Goal: Information Seeking & Learning: Find specific fact

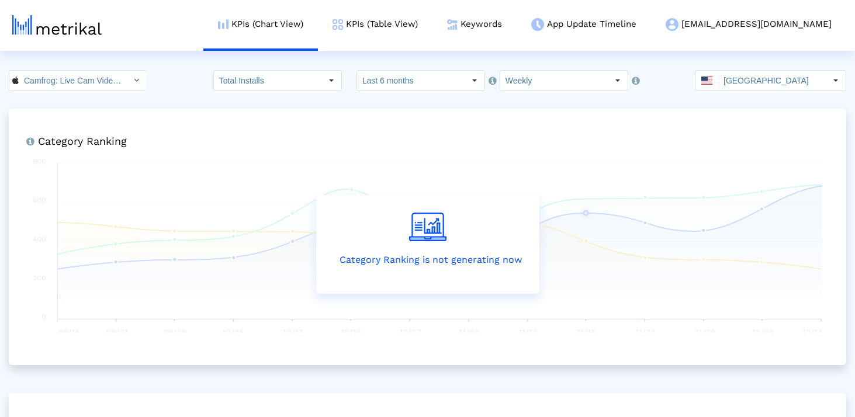
scroll to position [1208, 0]
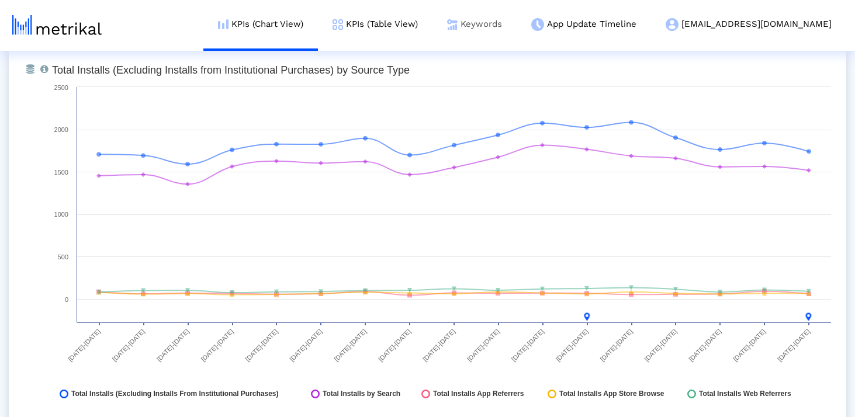
click at [516, 18] on link "Keywords" at bounding box center [474, 24] width 84 height 48
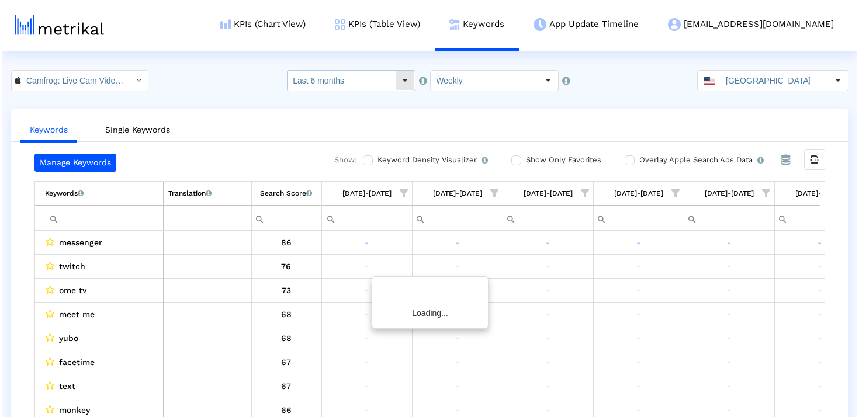
scroll to position [0, 316]
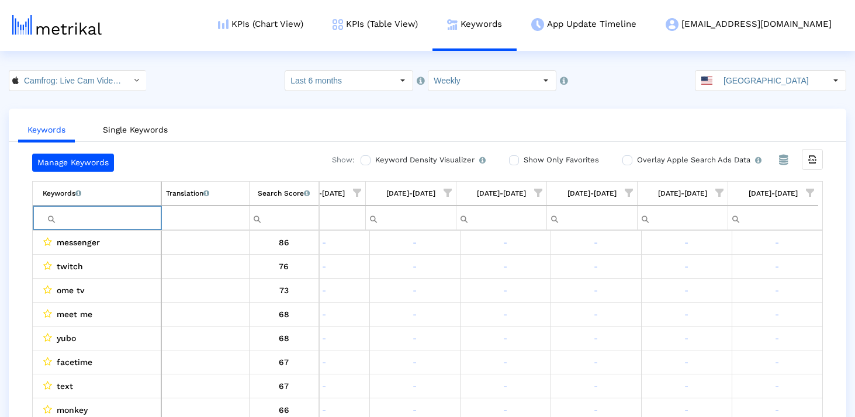
click at [120, 211] on input "Filter cell" at bounding box center [102, 218] width 118 height 19
paste input "adult cha"
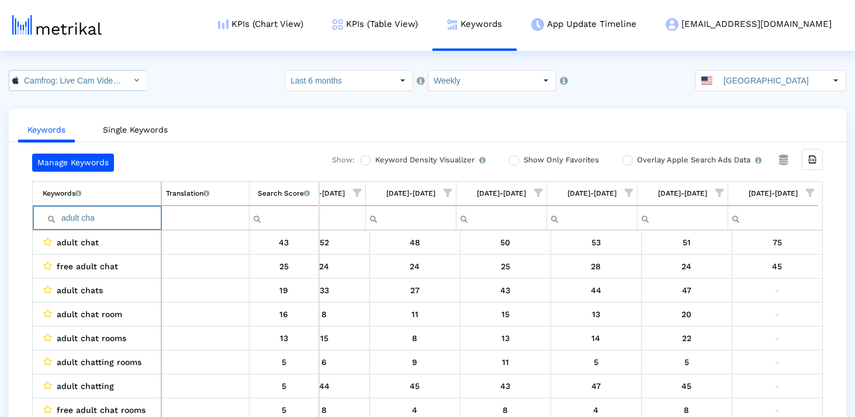
type input "adult cha"
click at [43, 87] on input "Camfrog: Live Cam Video Chat < 694578768 >" at bounding box center [71, 81] width 105 height 20
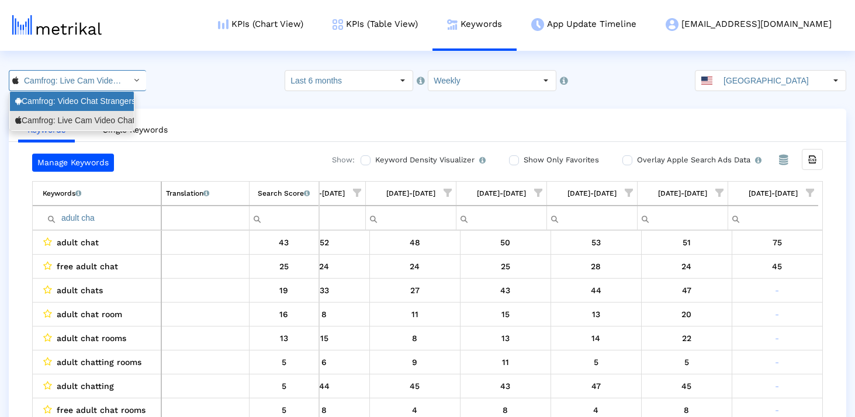
click at [62, 107] on div "Camfrog: Video Chat Strangers <[DOMAIN_NAME]>" at bounding box center [72, 101] width 124 height 19
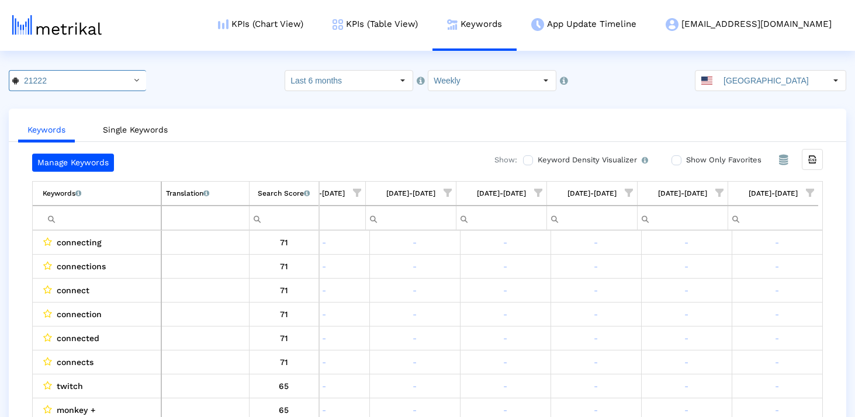
click at [102, 216] on input "Filter cell" at bounding box center [102, 218] width 118 height 19
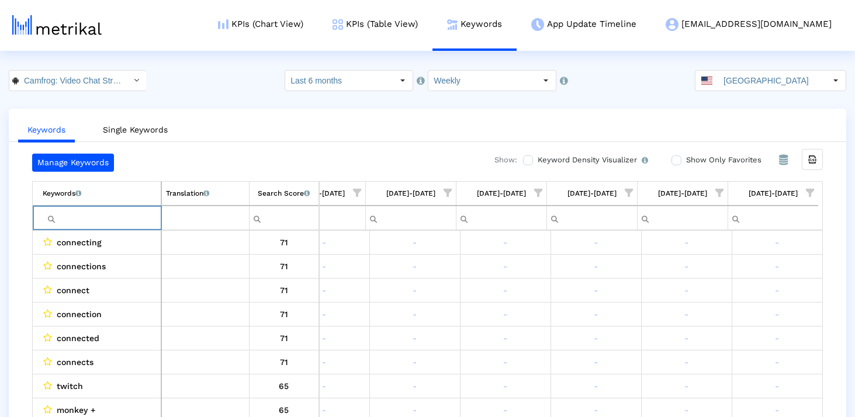
paste input "adult cha"
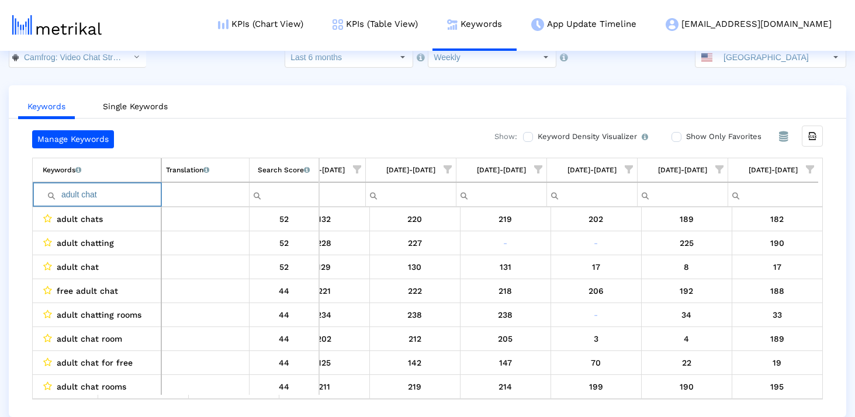
click at [131, 190] on input "adult chat" at bounding box center [102, 194] width 118 height 19
paste input "chatrandom"
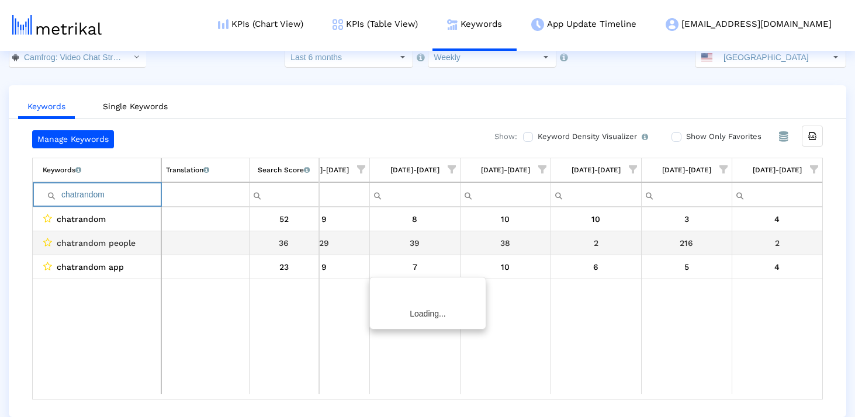
scroll to position [0, 312]
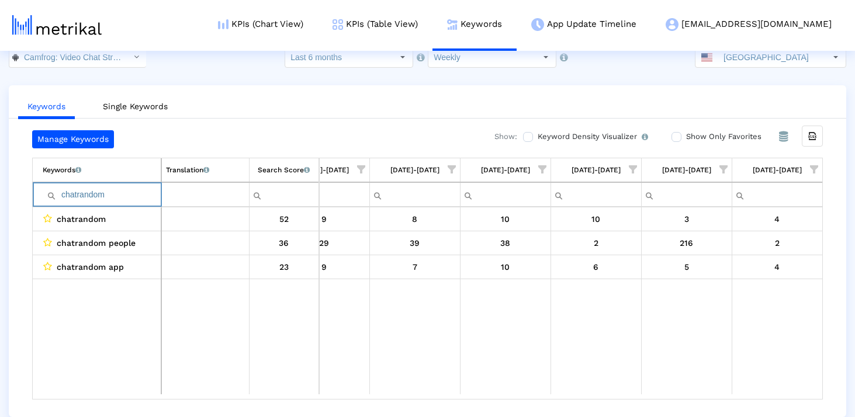
click at [130, 192] on input "chatrandom" at bounding box center [102, 194] width 118 height 19
paste input "adult video chat"
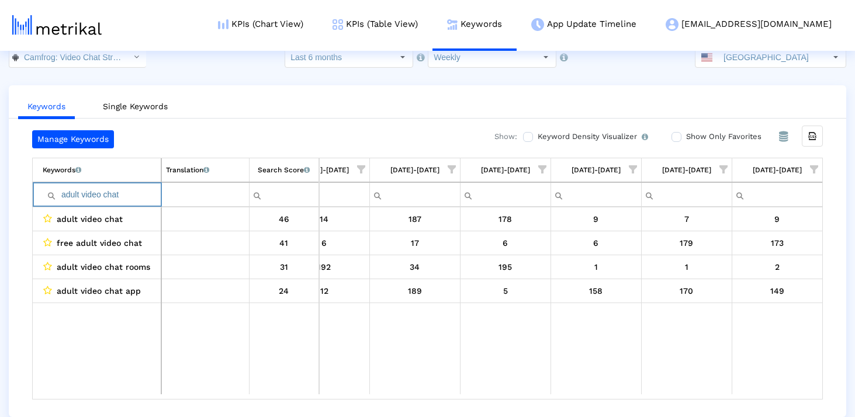
click at [152, 192] on input "adult video chat" at bounding box center [102, 194] width 118 height 19
paste input "random webcam"
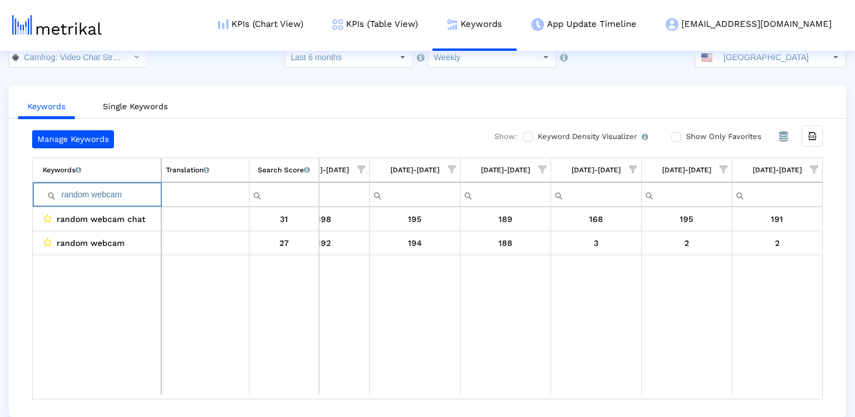
click at [120, 199] on input "random webcam" at bounding box center [102, 194] width 118 height 19
paste input "video chat experience"
type input "video chat experience"
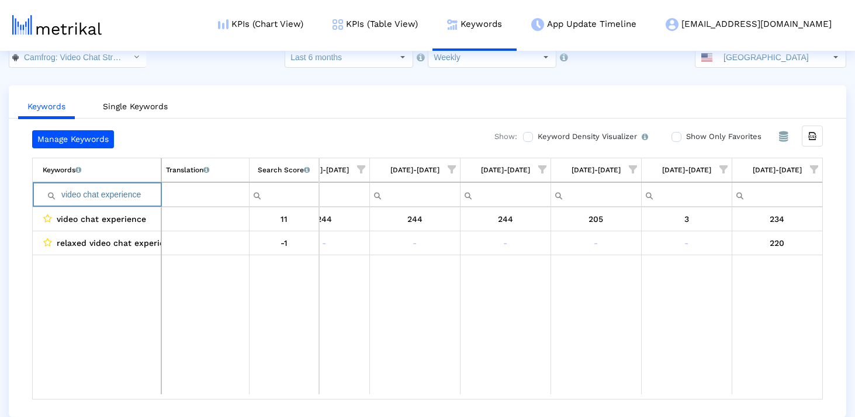
click at [817, 171] on span "Show filter options for column '08/31/25-09/06/25'" at bounding box center [814, 169] width 8 height 8
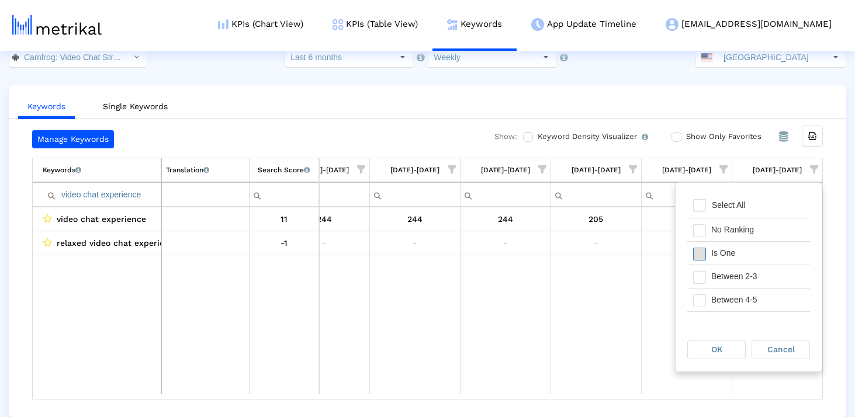
click at [703, 252] on span "Filter options" at bounding box center [699, 254] width 13 height 13
click at [703, 278] on span "Filter options" at bounding box center [699, 277] width 13 height 13
click at [703, 294] on span "Filter options" at bounding box center [699, 300] width 13 height 13
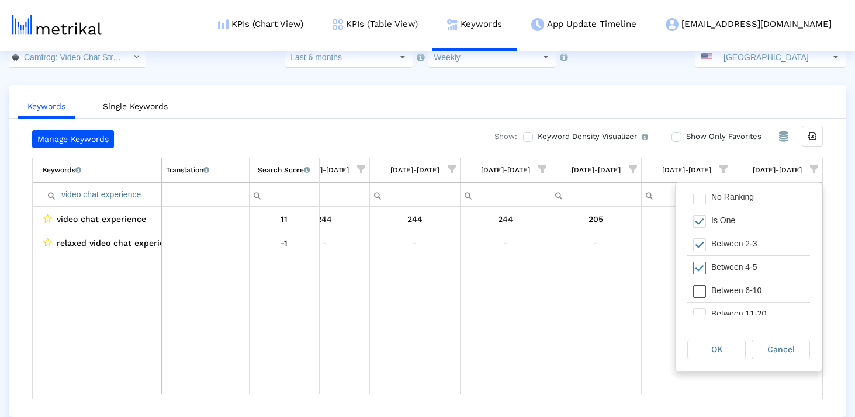
drag, startPoint x: 702, startPoint y: 290, endPoint x: 708, endPoint y: 292, distance: 6.8
click at [702, 290] on span "Filter options" at bounding box center [699, 291] width 13 height 13
click at [715, 341] on div "OK" at bounding box center [716, 350] width 57 height 18
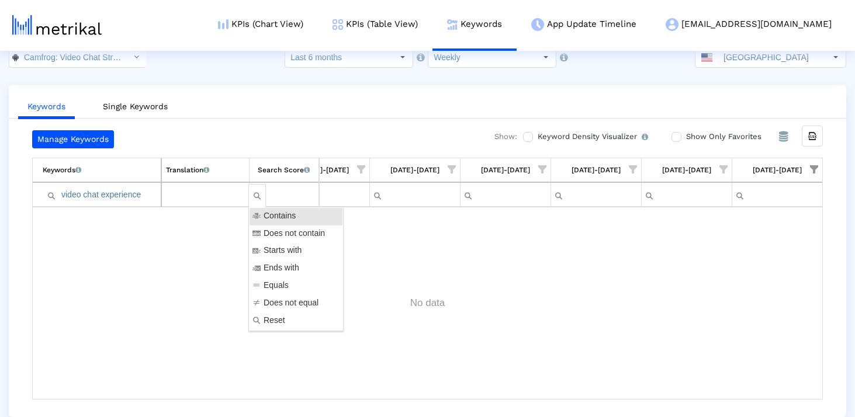
click at [136, 188] on input "video chat experience" at bounding box center [102, 194] width 118 height 19
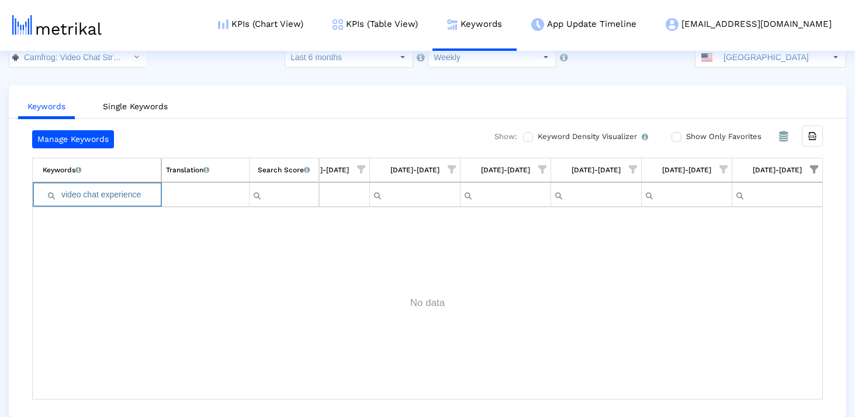
click at [136, 188] on input "video chat experience" at bounding box center [102, 194] width 118 height 19
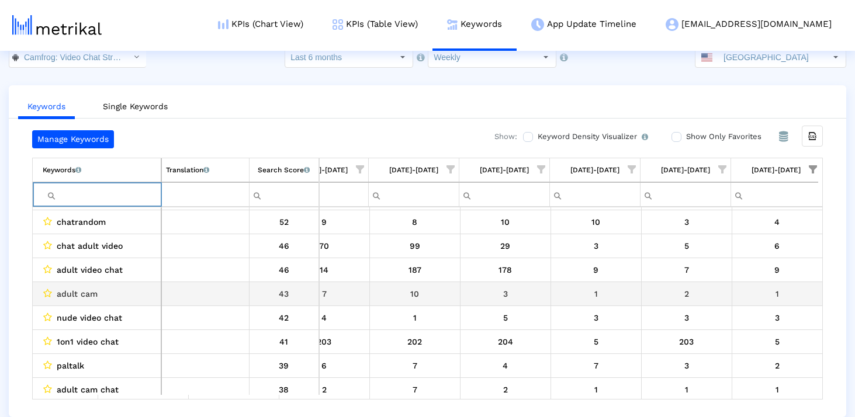
scroll to position [0, 0]
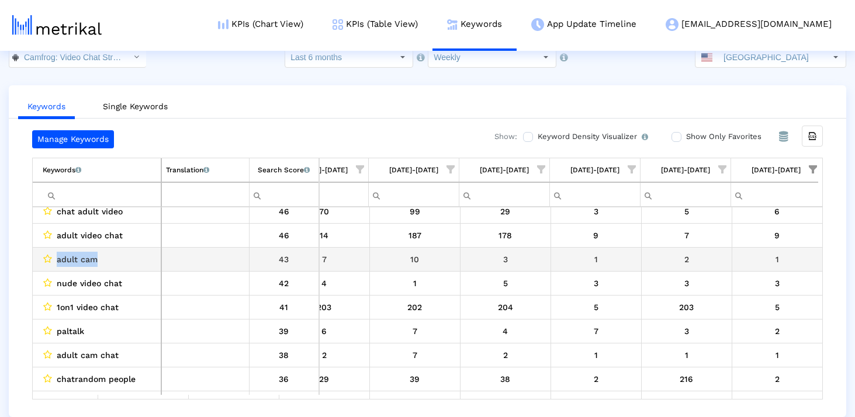
drag, startPoint x: 106, startPoint y: 259, endPoint x: 41, endPoint y: 261, distance: 64.3
click at [41, 261] on td "adult cam" at bounding box center [97, 259] width 129 height 24
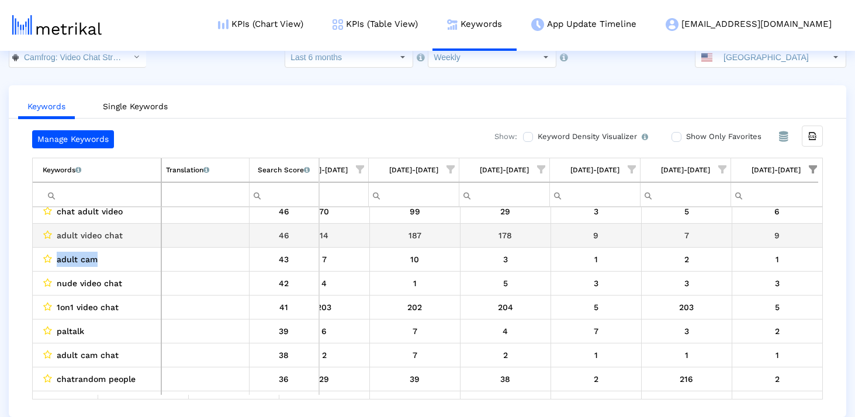
copy div "adult cam"
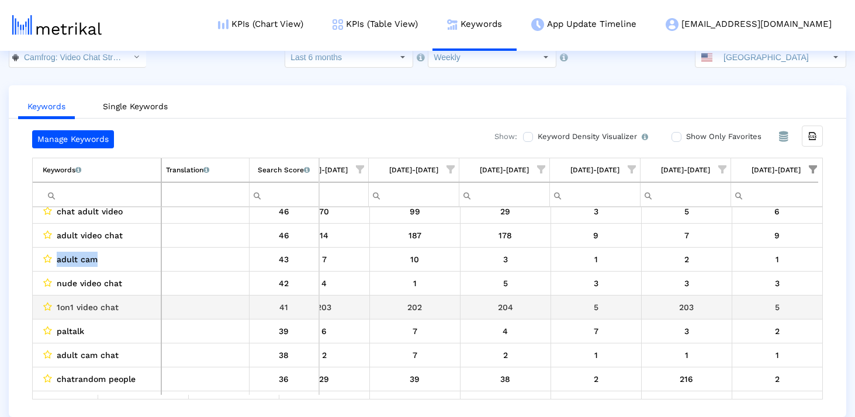
scroll to position [70, 0]
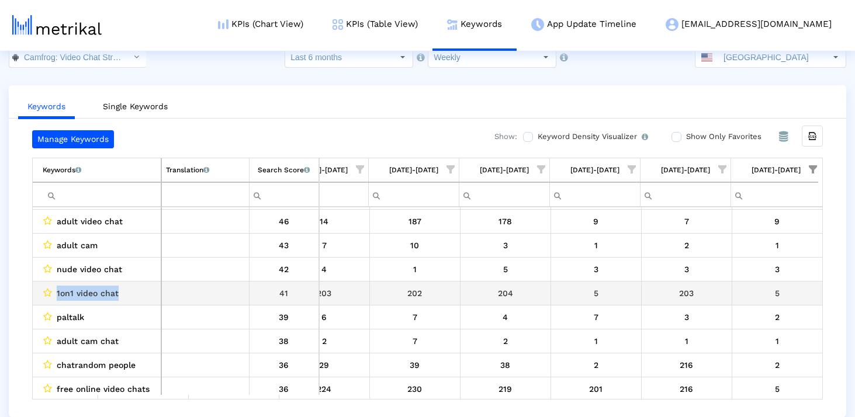
drag, startPoint x: 131, startPoint y: 289, endPoint x: 55, endPoint y: 293, distance: 76.7
click at [55, 293] on div "1on1 video chat" at bounding box center [100, 293] width 114 height 15
copy span "1on1 video chat"
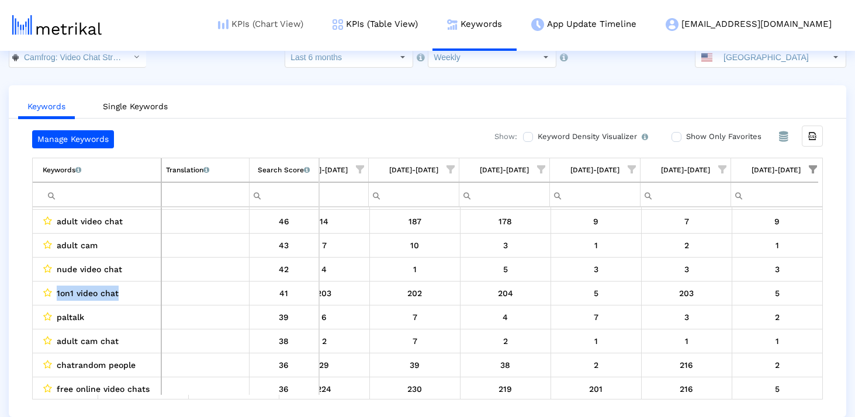
copy span "1on1 video chat"
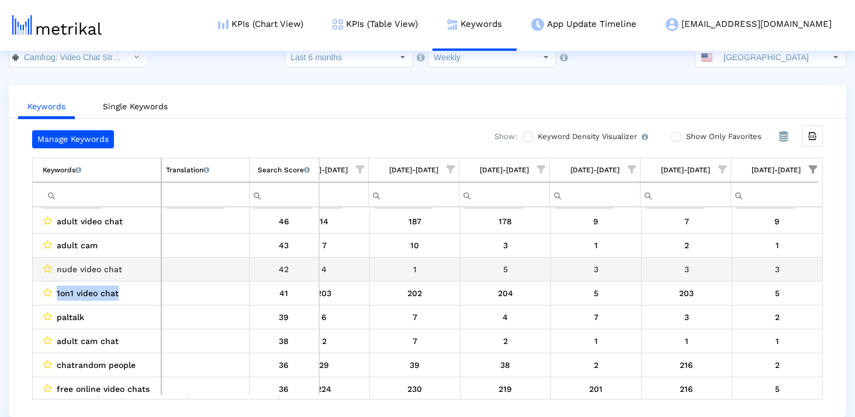
scroll to position [78, 0]
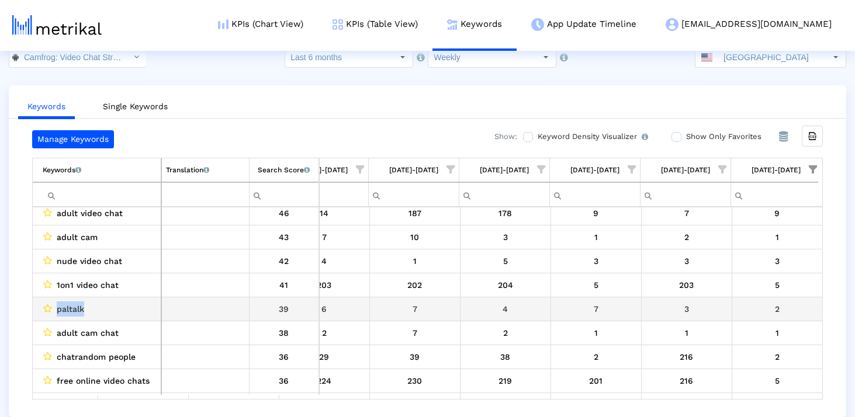
drag, startPoint x: 104, startPoint y: 308, endPoint x: 37, endPoint y: 308, distance: 66.6
click at [37, 308] on td "paltalk" at bounding box center [97, 309] width 129 height 24
copy div "paltalk"
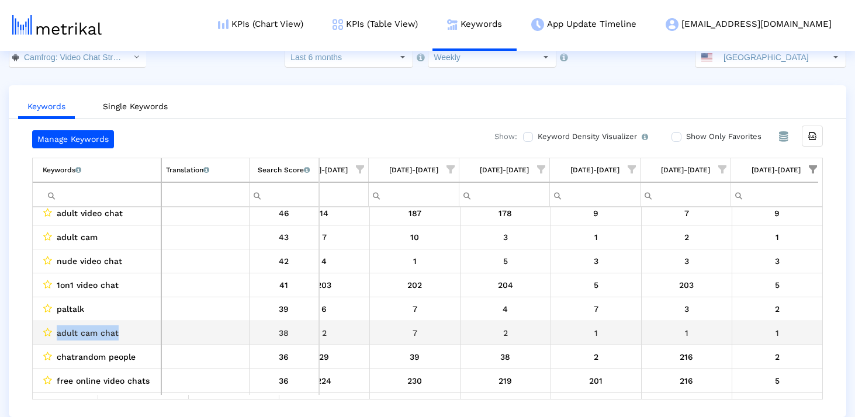
drag, startPoint x: 135, startPoint y: 338, endPoint x: 53, endPoint y: 337, distance: 82.4
click at [53, 337] on div "adult cam chat" at bounding box center [100, 332] width 114 height 15
copy div "adult cam chat"
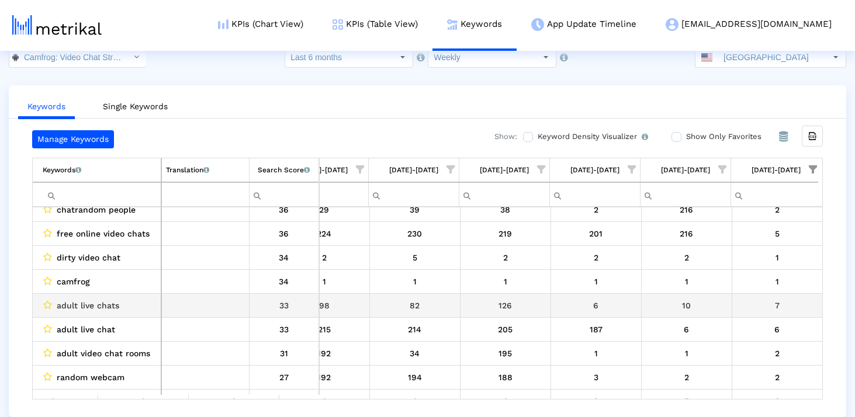
scroll to position [248, 0]
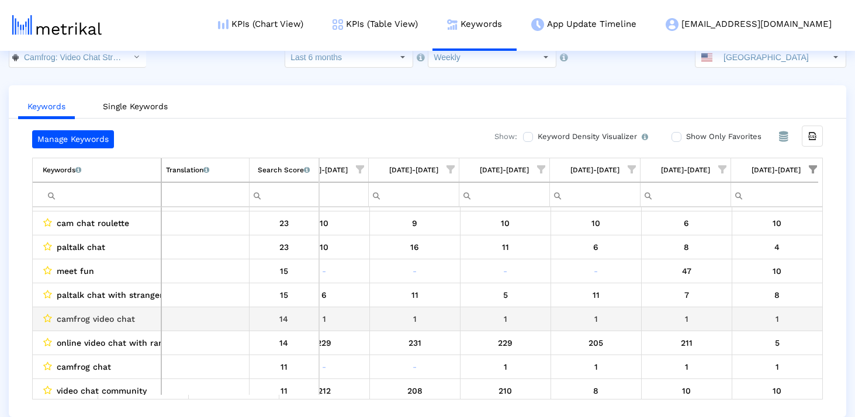
click at [136, 320] on div "camfrog video chat" at bounding box center [100, 318] width 114 height 15
